Goal: Task Accomplishment & Management: Manage account settings

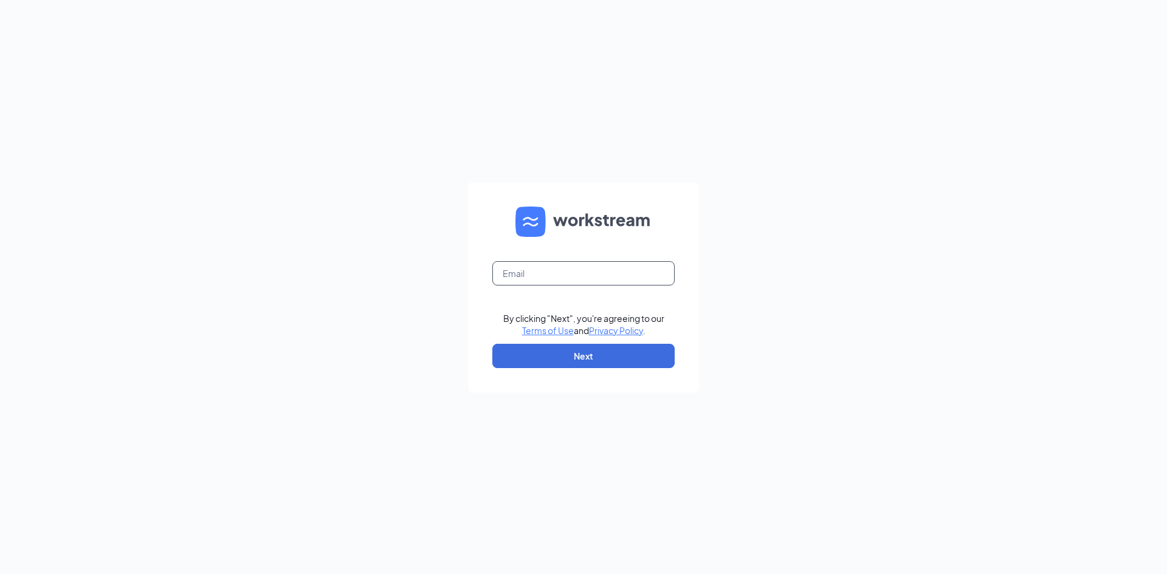
click at [578, 282] on input "text" at bounding box center [583, 273] width 182 height 24
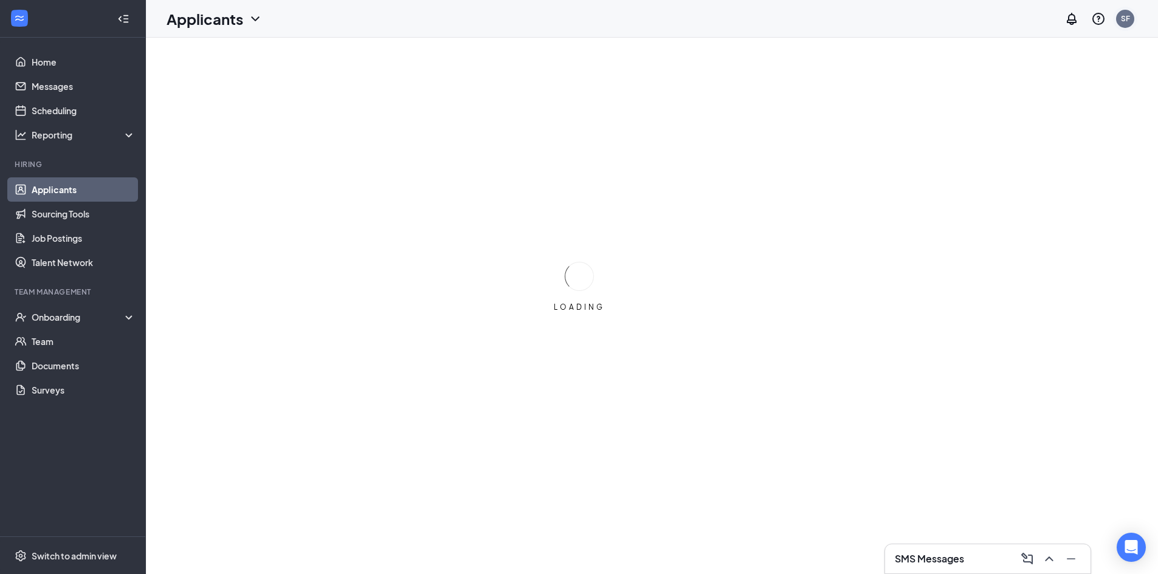
click at [1133, 16] on div "SF" at bounding box center [1125, 19] width 18 height 18
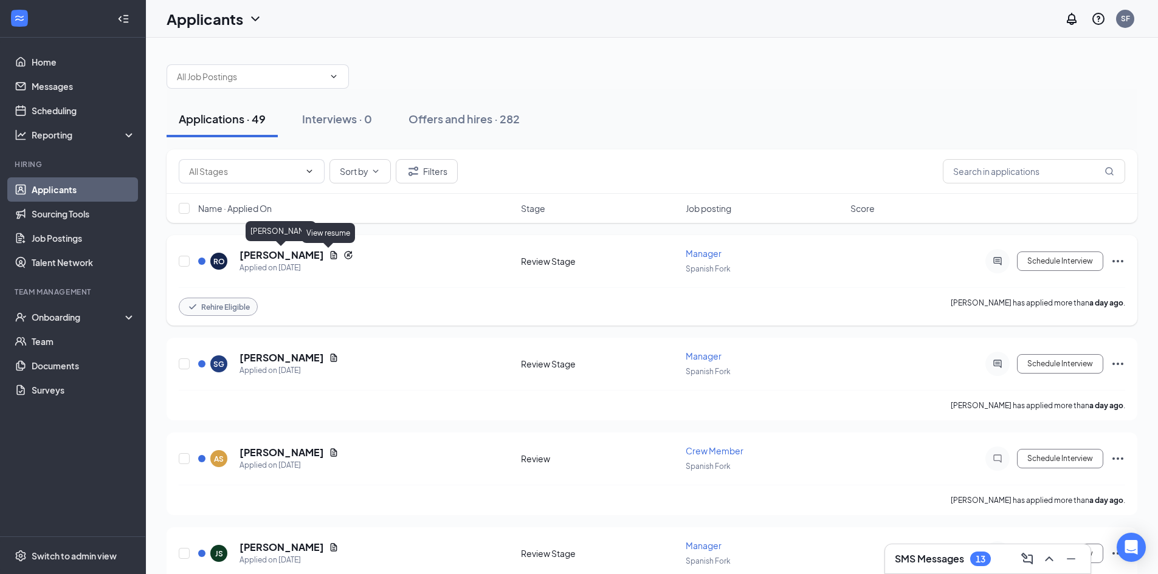
click at [332, 252] on icon "Document" at bounding box center [334, 255] width 10 height 10
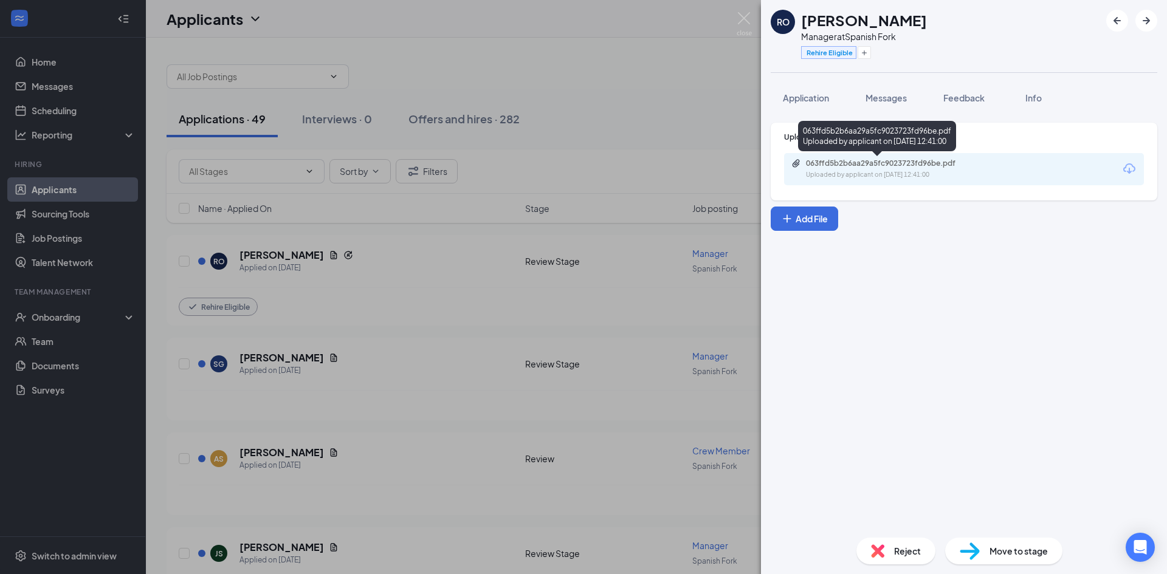
click at [877, 167] on div "063ffd5b2b6aa29a5fc9023723fd96be.pdf" at bounding box center [891, 164] width 170 height 10
click at [747, 18] on img at bounding box center [744, 24] width 15 height 24
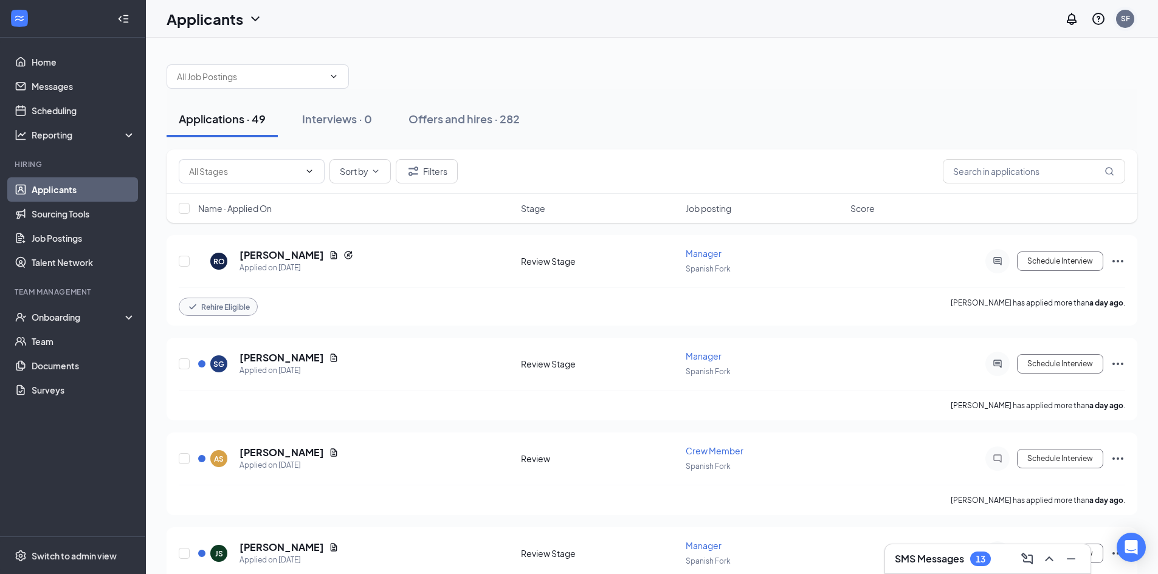
click at [1118, 24] on div "SF" at bounding box center [1125, 19] width 18 height 18
click at [1081, 184] on div "Log out" at bounding box center [1063, 186] width 131 height 12
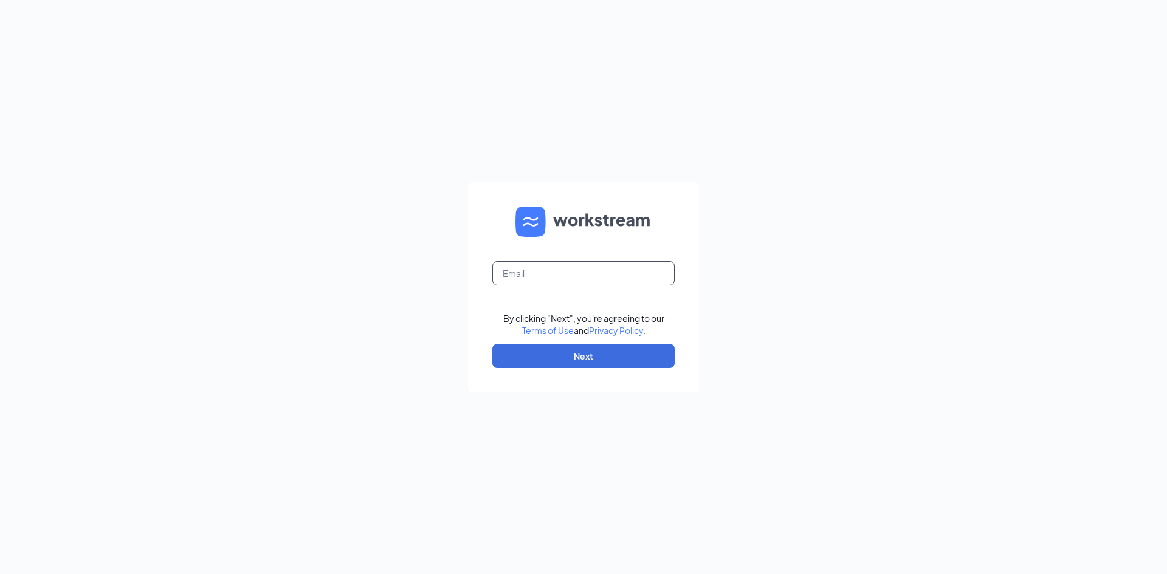
drag, startPoint x: 635, startPoint y: 278, endPoint x: 633, endPoint y: 270, distance: 8.1
click at [635, 278] on input "text" at bounding box center [583, 273] width 182 height 24
type input "[EMAIL_ADDRESS][DOMAIN_NAME]"
click at [617, 350] on button "Next" at bounding box center [583, 356] width 182 height 24
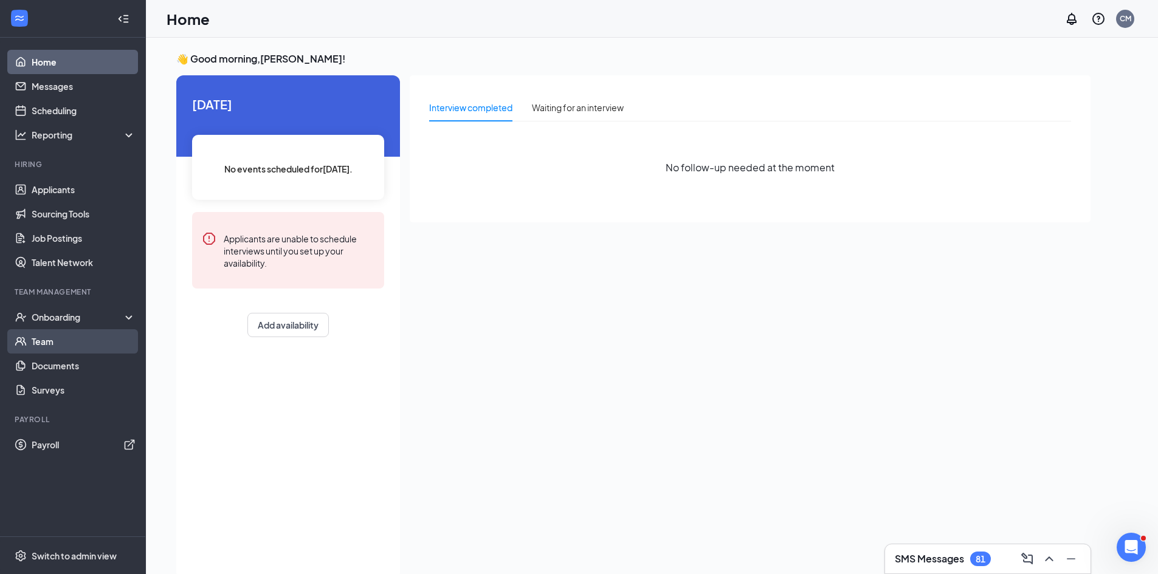
click at [61, 346] on link "Team" at bounding box center [84, 341] width 104 height 24
